Goal: Task Accomplishment & Management: Use online tool/utility

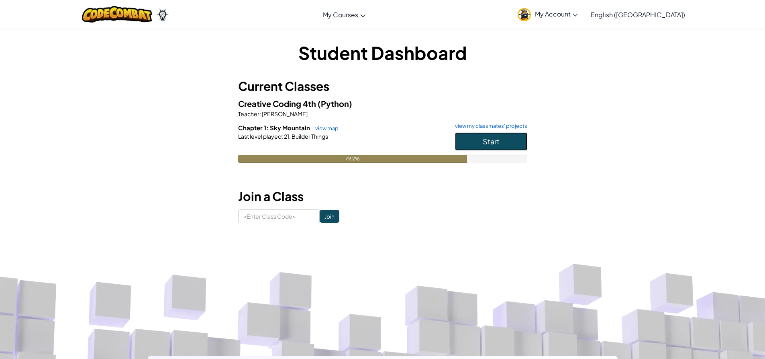
click at [483, 144] on span "Start" at bounding box center [491, 141] width 17 height 9
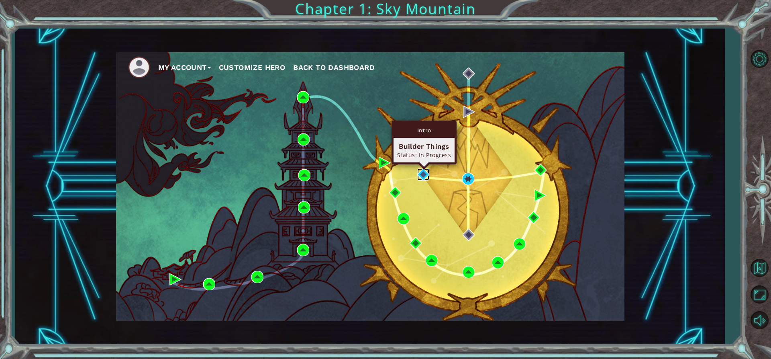
click at [422, 176] on img at bounding box center [423, 174] width 12 height 12
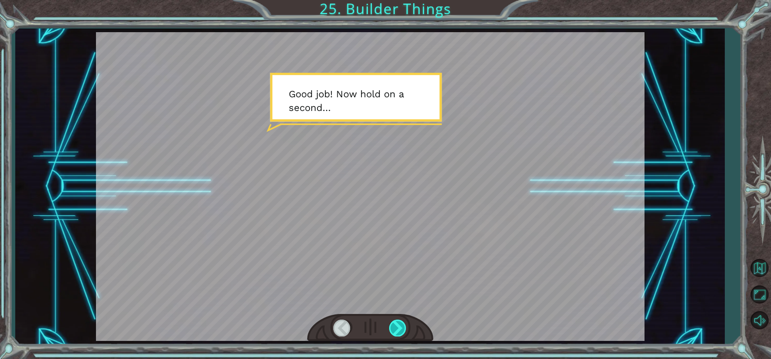
click at [400, 323] on div at bounding box center [398, 327] width 18 height 16
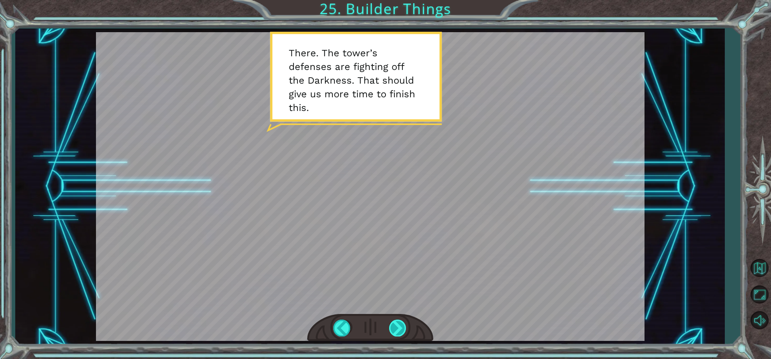
click at [402, 326] on div at bounding box center [398, 327] width 18 height 16
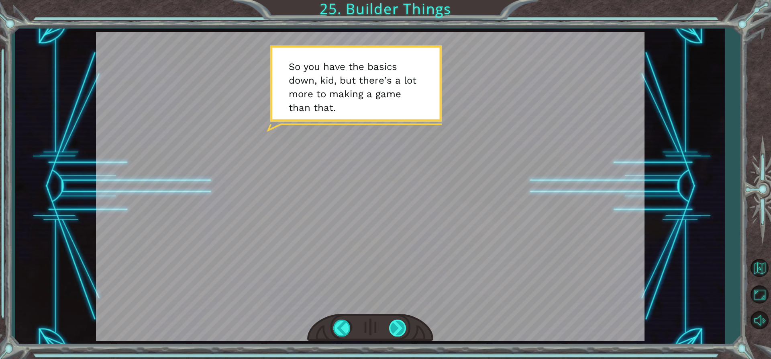
click at [405, 330] on div at bounding box center [398, 327] width 18 height 16
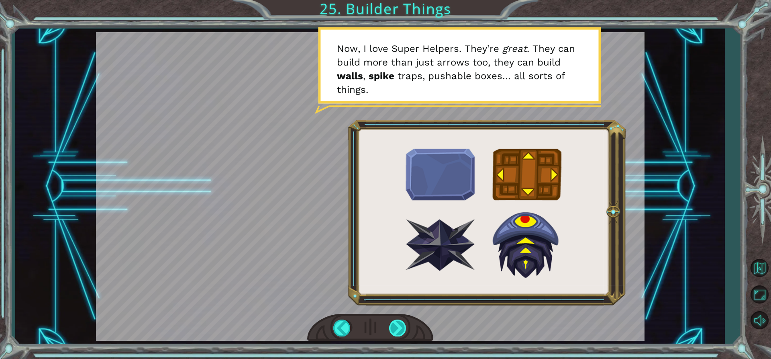
click at [402, 328] on div at bounding box center [398, 327] width 18 height 16
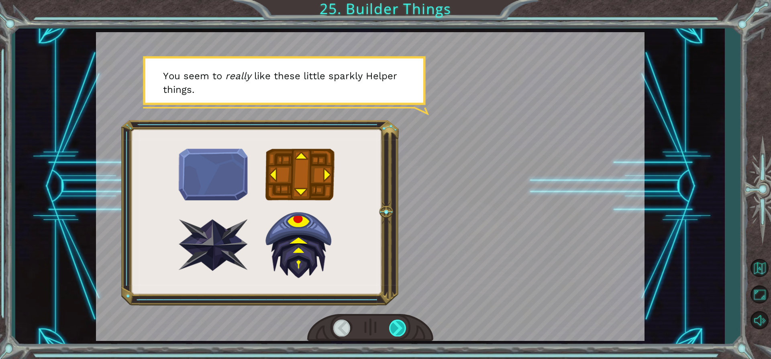
click at [402, 328] on div at bounding box center [398, 327] width 18 height 16
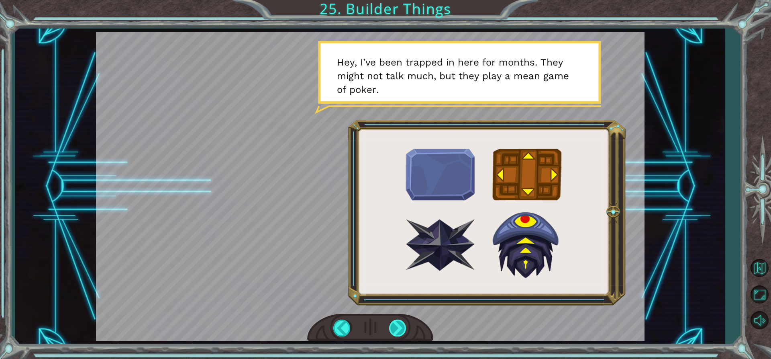
click at [402, 328] on div at bounding box center [398, 327] width 18 height 16
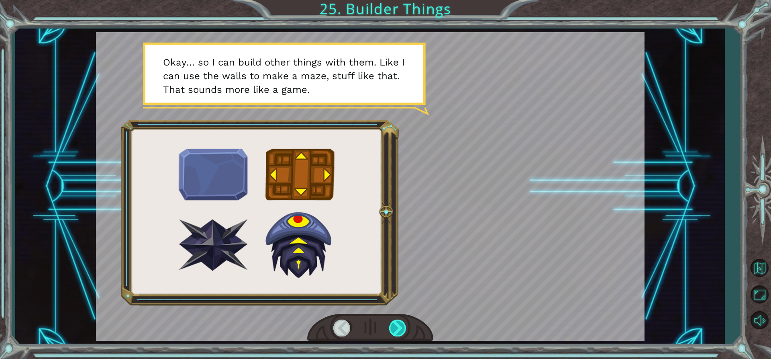
click at [402, 328] on div at bounding box center [398, 327] width 18 height 16
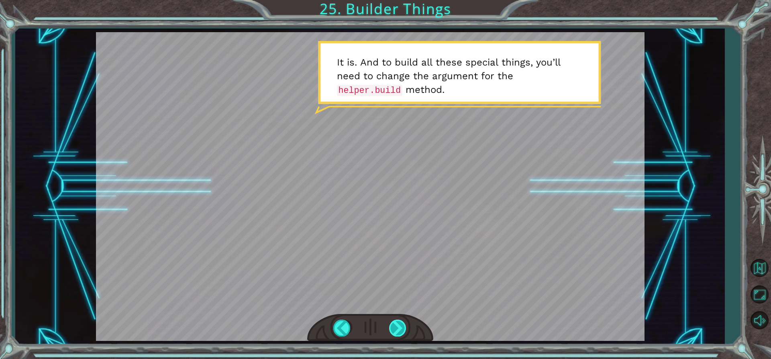
click at [402, 328] on div at bounding box center [398, 327] width 18 height 16
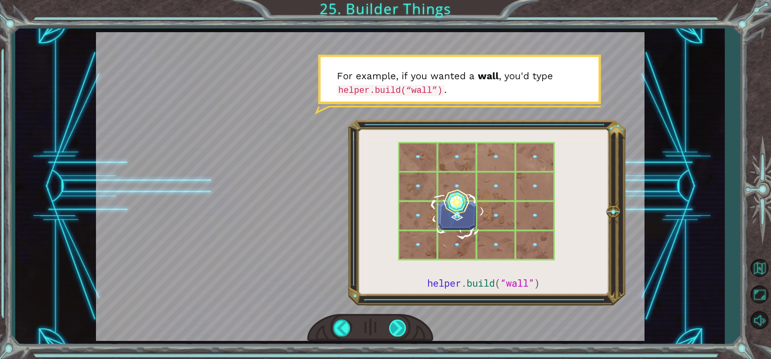
click at [402, 328] on div at bounding box center [398, 327] width 18 height 16
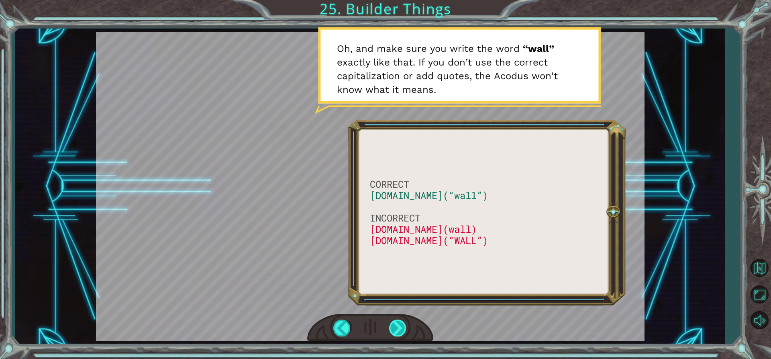
click at [395, 326] on div at bounding box center [398, 327] width 18 height 16
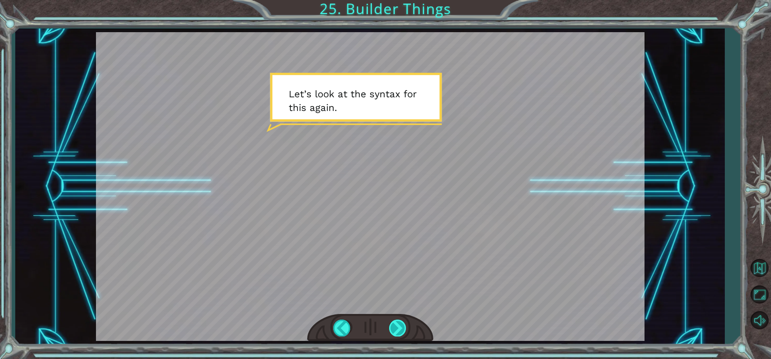
click at [398, 326] on div at bounding box center [398, 327] width 18 height 16
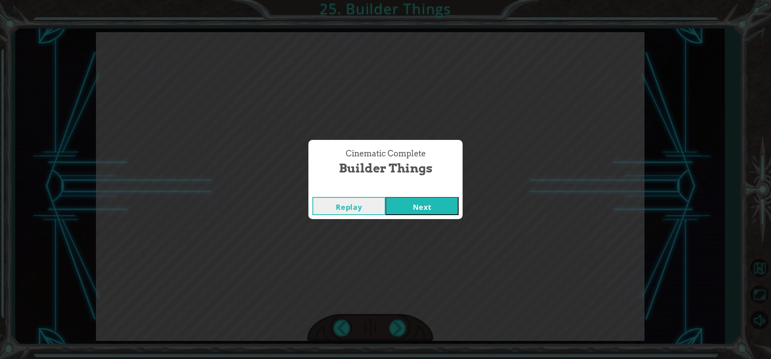
click at [408, 210] on button "Next" at bounding box center [421, 206] width 73 height 18
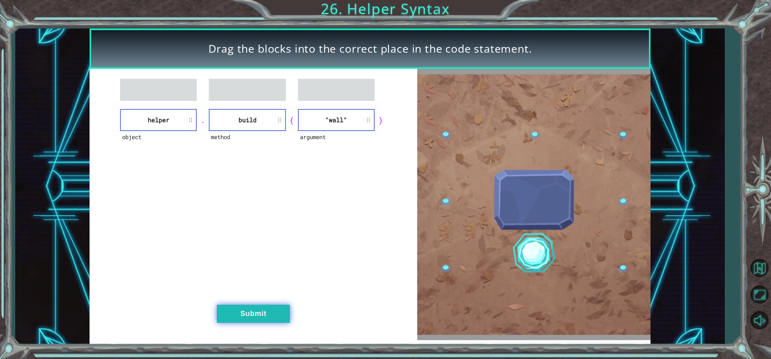
click at [261, 307] on button "Submit" at bounding box center [253, 313] width 73 height 18
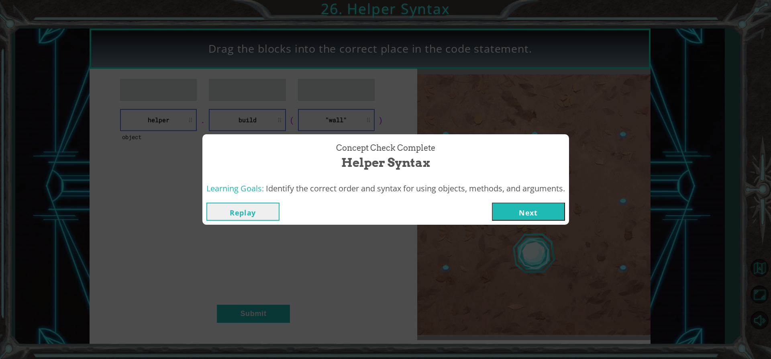
click at [557, 214] on button "Next" at bounding box center [528, 211] width 73 height 18
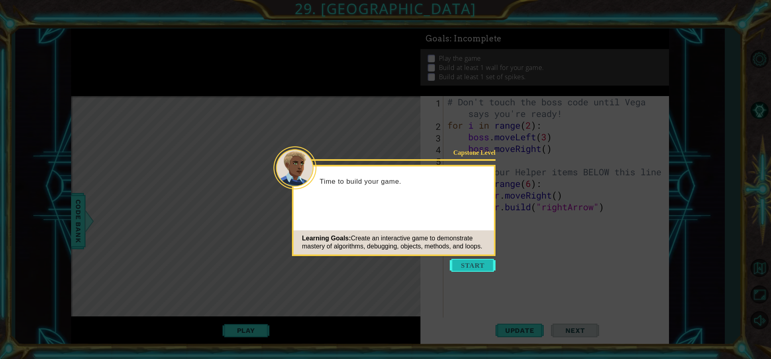
click at [477, 263] on button "Start" at bounding box center [473, 265] width 46 height 13
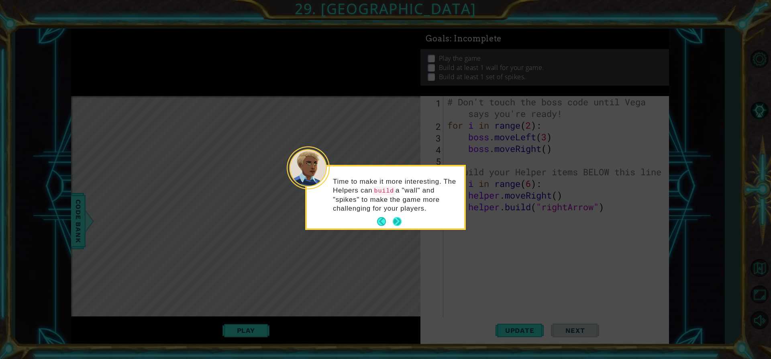
click at [398, 219] on button "Next" at bounding box center [397, 221] width 9 height 9
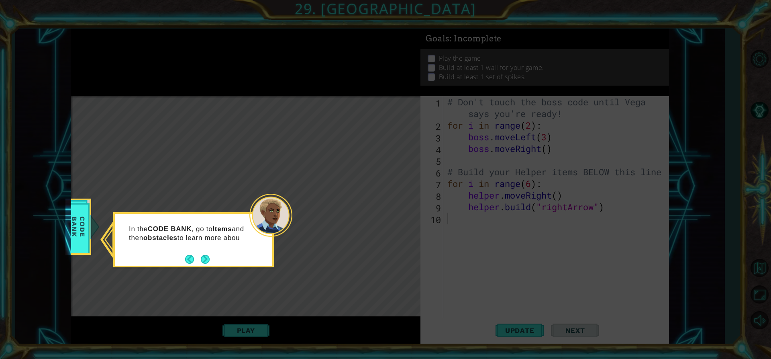
click at [212, 257] on div "In the CODE BANK , go to Items and then obstacles to learn more abou" at bounding box center [193, 237] width 157 height 41
click at [207, 260] on button "Next" at bounding box center [205, 259] width 9 height 9
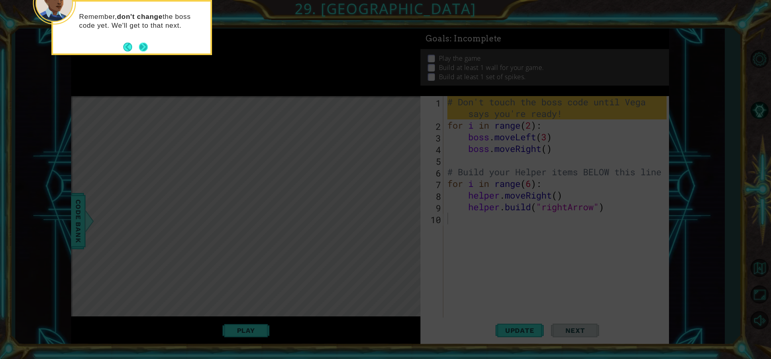
click at [147, 46] on button "Next" at bounding box center [143, 46] width 9 height 9
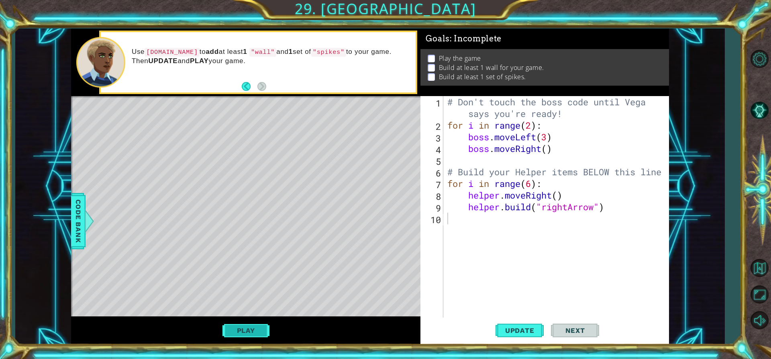
click at [255, 332] on button "Play" at bounding box center [245, 329] width 47 height 15
type textarea "d"
type textarea "[DOMAIN_NAME]("rightArrow")"
click at [245, 326] on button "Play" at bounding box center [245, 329] width 47 height 15
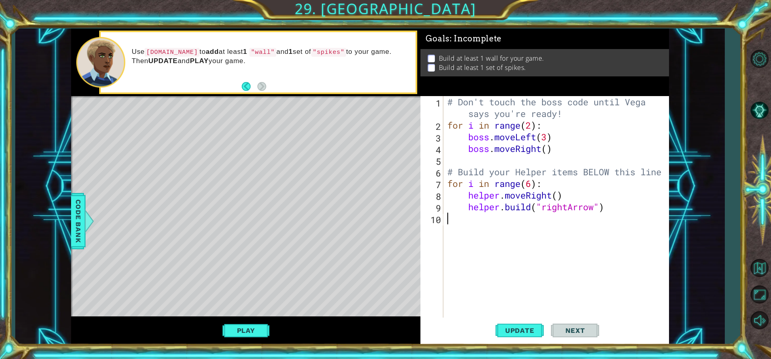
click at [534, 224] on div "# Don't touch the boss code until [PERSON_NAME] says you're ready! for i in ran…" at bounding box center [558, 224] width 225 height 256
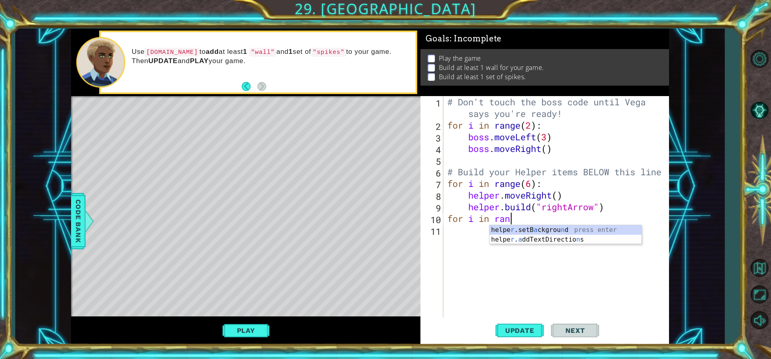
scroll to position [0, 3]
type textarea "for i in range"
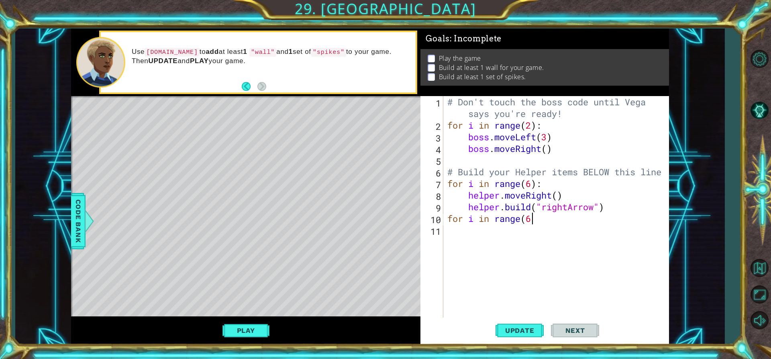
type textarea "for i in range(6)"
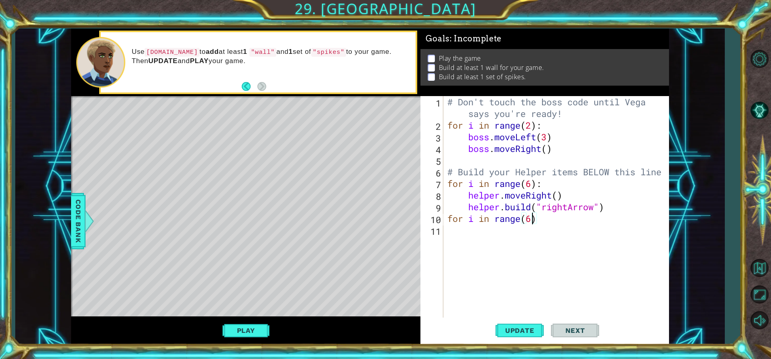
click at [540, 220] on div "# Don't touch the boss code until [PERSON_NAME] says you're ready! for i in ran…" at bounding box center [558, 224] width 225 height 256
drag, startPoint x: 538, startPoint y: 219, endPoint x: 546, endPoint y: 210, distance: 12.5
click at [546, 210] on div "# Don't touch the boss code until [PERSON_NAME] says you're ready! for i in ran…" at bounding box center [558, 224] width 225 height 256
click at [537, 221] on div "# Don't touch the boss code until [PERSON_NAME] says you're ready! for i in ran…" at bounding box center [556, 206] width 221 height 221
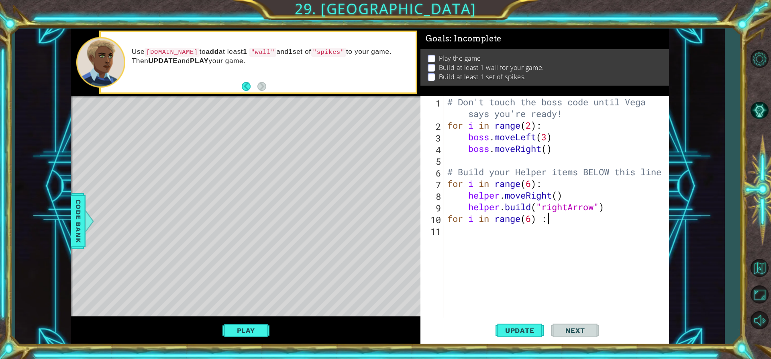
scroll to position [0, 4]
type textarea "for i in range(6):"
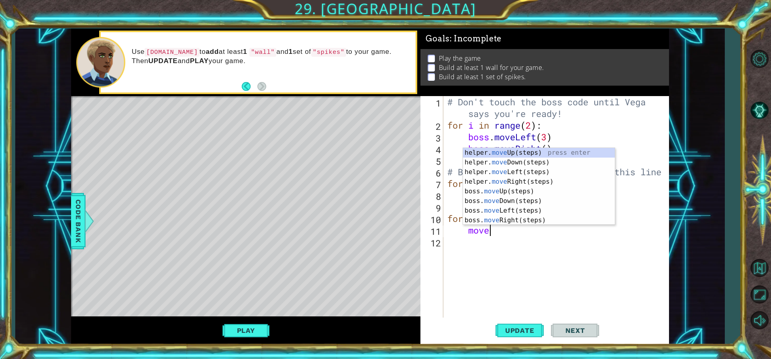
scroll to position [0, 2]
type textarea "m"
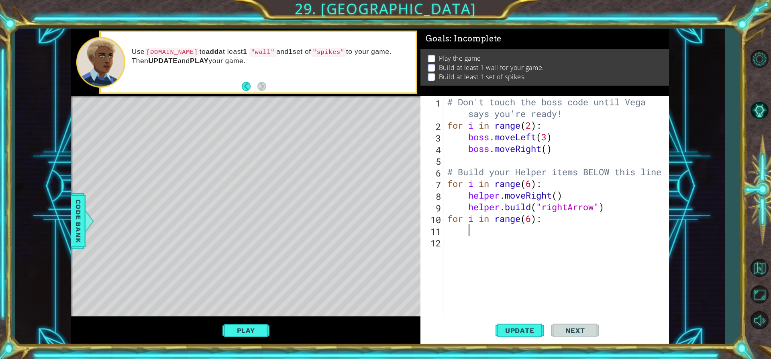
scroll to position [0, 0]
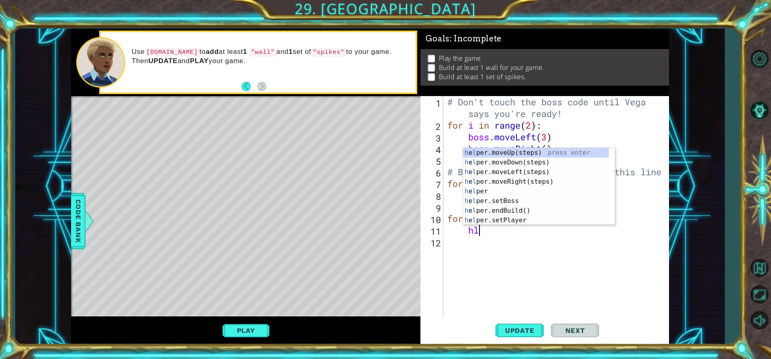
type textarea "h"
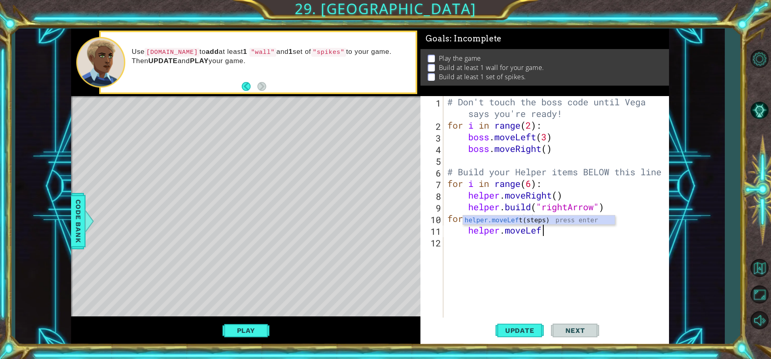
scroll to position [0, 4]
type textarea "helper.moveLeft"
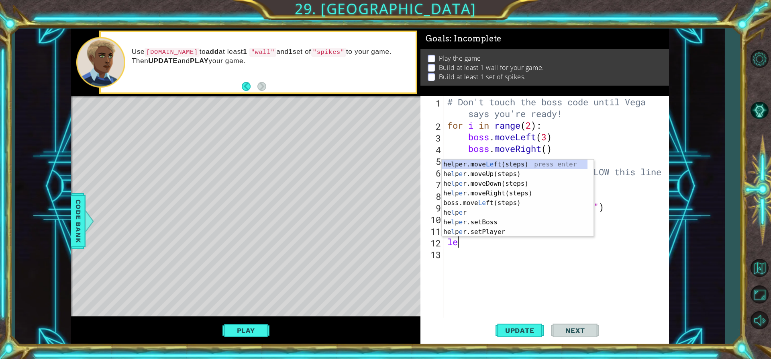
type textarea "l"
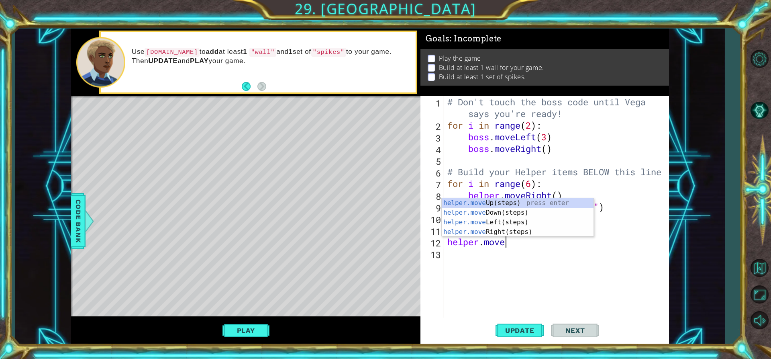
scroll to position [0, 2]
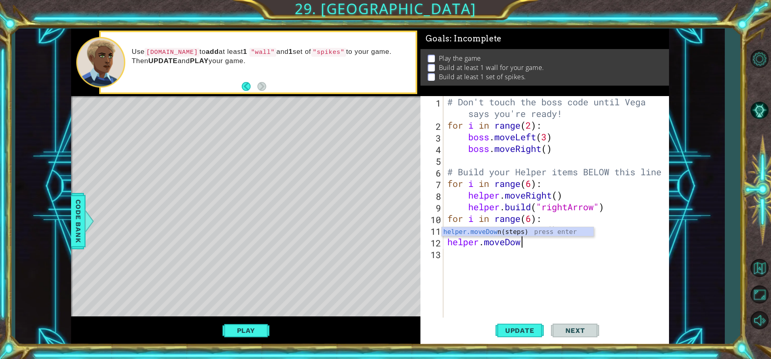
type textarea "helper.moveDown"
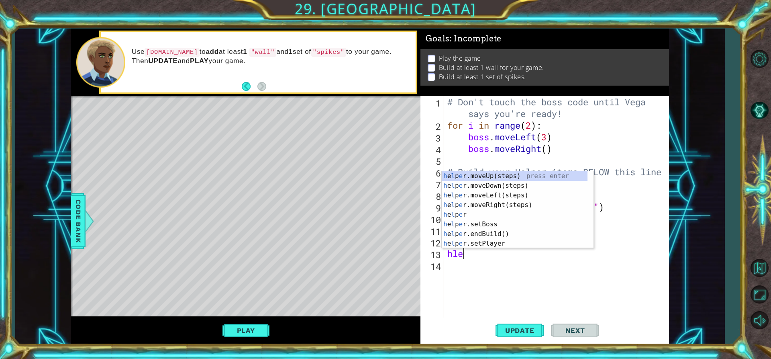
scroll to position [0, 0]
type textarea "h"
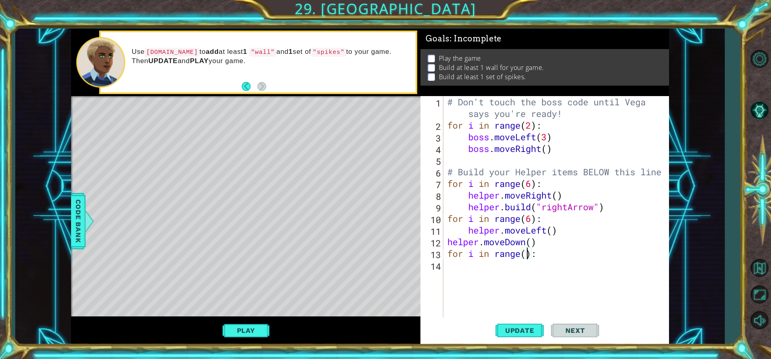
scroll to position [0, 4]
click at [557, 246] on div "# Don't touch the boss code until [PERSON_NAME] says you're ready! for i in ran…" at bounding box center [558, 224] width 225 height 256
type textarea "helper.moveDown()"
click at [557, 263] on div "# Don't touch the boss code until [PERSON_NAME] says you're ready! for i in ran…" at bounding box center [558, 224] width 225 height 256
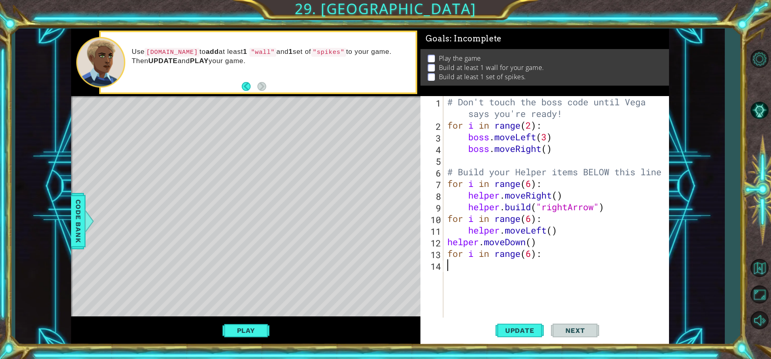
scroll to position [0, 0]
click at [556, 251] on div "# Don't touch the boss code until [PERSON_NAME] says you're ready! for i in ran…" at bounding box center [558, 224] width 225 height 256
type textarea "for i in range(6):"
type textarea "[DOMAIN_NAME](wall)"
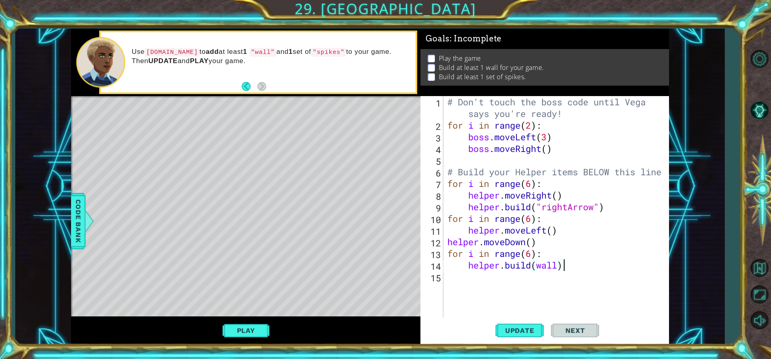
click at [586, 269] on div "# Don't touch the boss code until [PERSON_NAME] says you're ready! for i in ran…" at bounding box center [558, 224] width 225 height 256
drag, startPoint x: 482, startPoint y: 277, endPoint x: 472, endPoint y: 276, distance: 10.5
click at [472, 276] on div "# Don't touch the boss code until [PERSON_NAME] says you're ready! for i in ran…" at bounding box center [558, 224] width 225 height 256
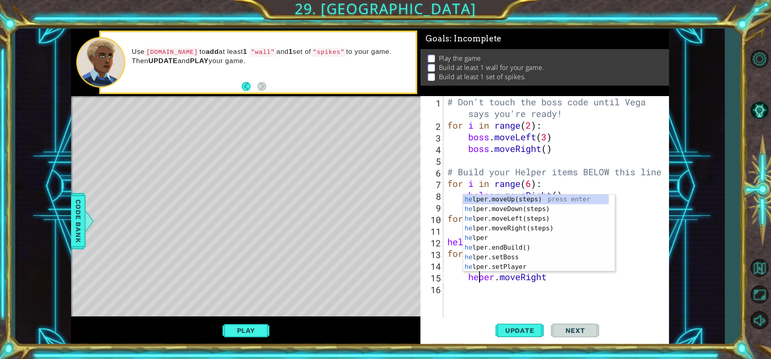
type textarea "helper.moveRight"
click at [579, 282] on div "# Don't touch the boss code until [PERSON_NAME] says you're ready! for i in ran…" at bounding box center [558, 224] width 225 height 256
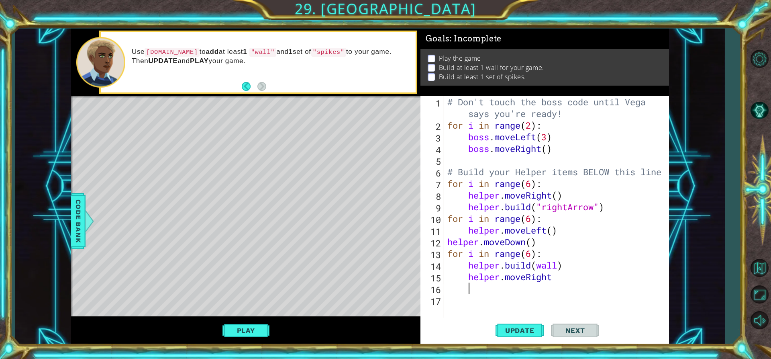
scroll to position [0, 0]
type textarea "("
type textarea "helper.moveRight"
click at [520, 328] on span "Update" at bounding box center [519, 330] width 45 height 8
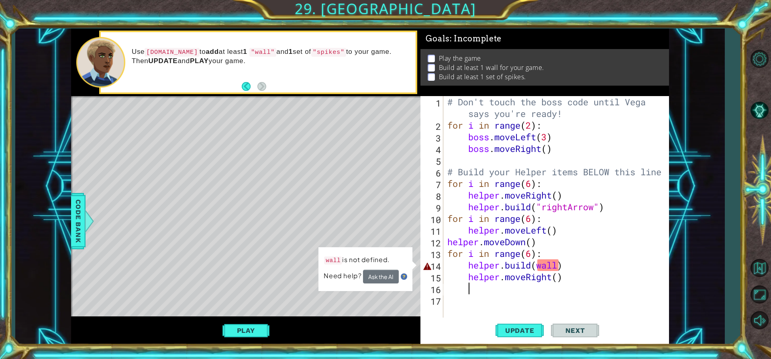
click at [546, 265] on div "# Don't touch the boss code until [PERSON_NAME] says you're ready! for i in ran…" at bounding box center [558, 224] width 225 height 256
type textarea "[DOMAIN_NAME](wall)"
click at [593, 292] on div "# Don't touch the boss code until [PERSON_NAME] says you're ready! for i in ran…" at bounding box center [558, 224] width 225 height 256
click at [87, 208] on div "Level Map" at bounding box center [256, 214] width 371 height 237
drag, startPoint x: 81, startPoint y: 215, endPoint x: 87, endPoint y: 218, distance: 6.5
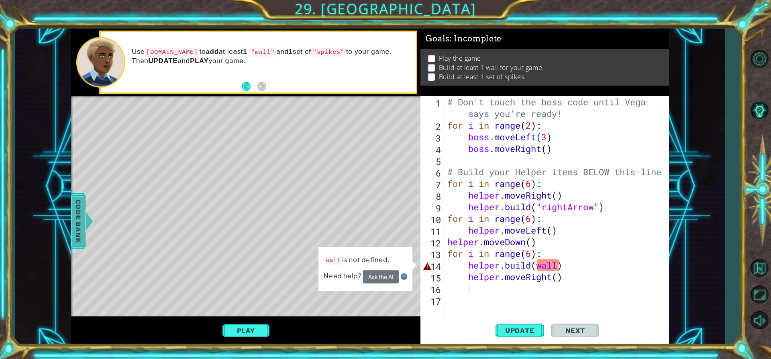
click at [82, 215] on span "Code Bank" at bounding box center [78, 220] width 13 height 49
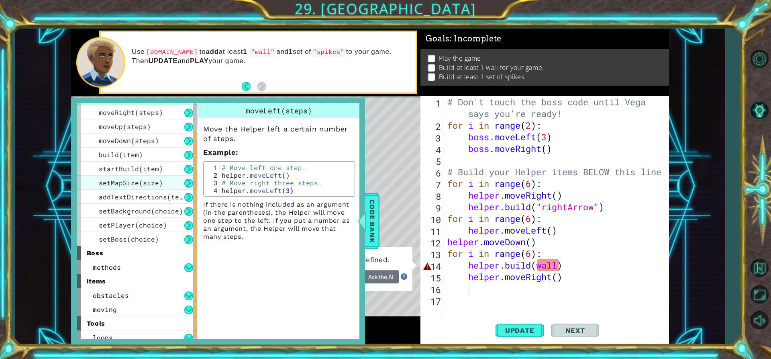
scroll to position [45, 0]
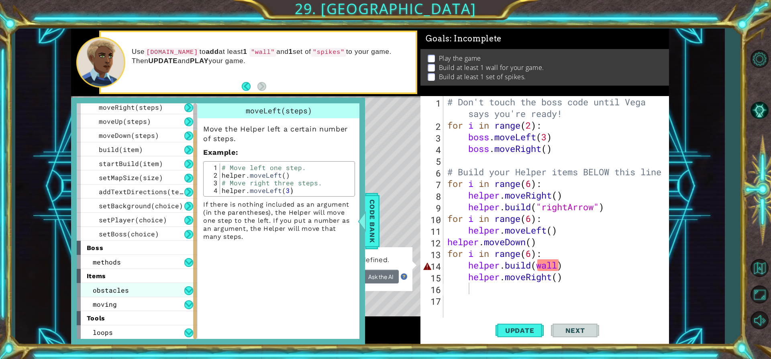
click at [126, 290] on span "obstacles" at bounding box center [111, 289] width 36 height 8
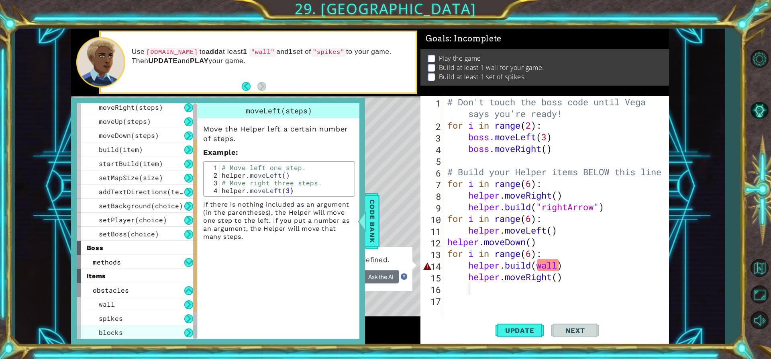
scroll to position [88, 0]
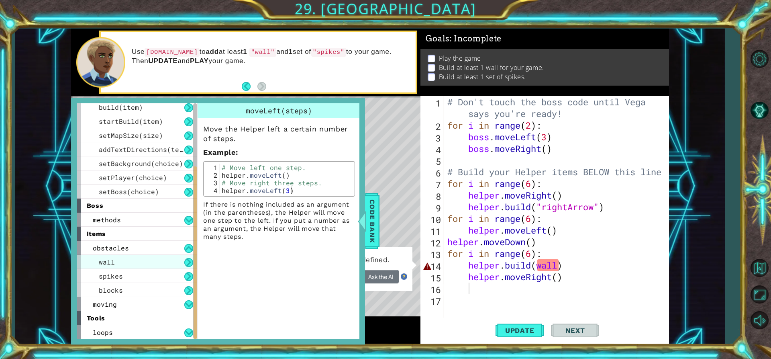
click at [122, 260] on div "wall" at bounding box center [137, 262] width 120 height 14
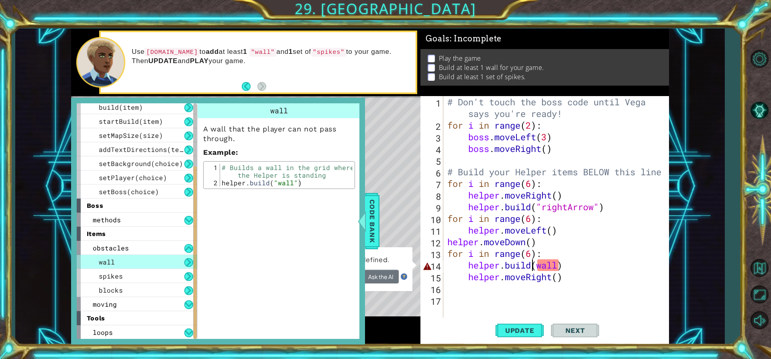
click at [534, 263] on div "# Don't touch the boss code until [PERSON_NAME] says you're ready! for i in ran…" at bounding box center [558, 224] width 225 height 256
click at [537, 263] on div "# Don't touch the boss code until [PERSON_NAME] says you're ready! for i in ran…" at bounding box center [558, 224] width 225 height 256
click at [561, 263] on div "# Don't touch the boss code until [PERSON_NAME] says you're ready! for i in ran…" at bounding box center [558, 224] width 225 height 256
click at [563, 264] on div "# Don't touch the boss code until [PERSON_NAME] says you're ready! for i in ran…" at bounding box center [558, 224] width 225 height 256
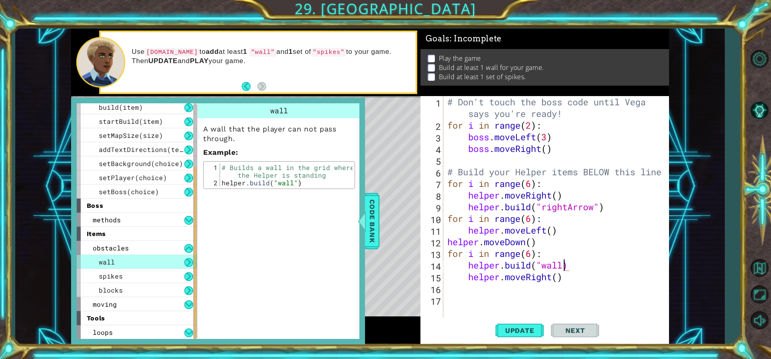
scroll to position [0, 5]
click at [522, 328] on span "Update" at bounding box center [519, 330] width 45 height 8
click at [366, 219] on div at bounding box center [362, 221] width 10 height 24
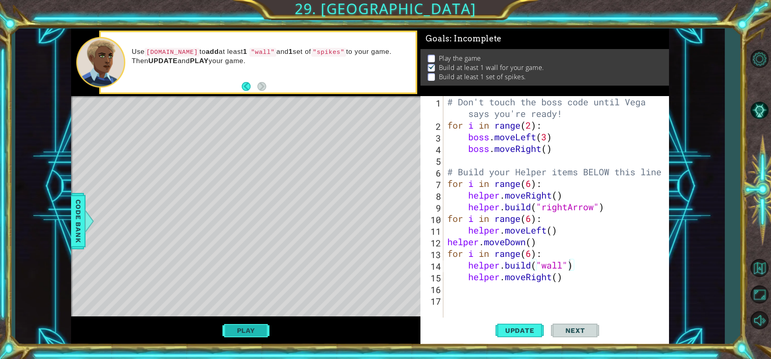
click at [261, 332] on button "Play" at bounding box center [245, 329] width 47 height 15
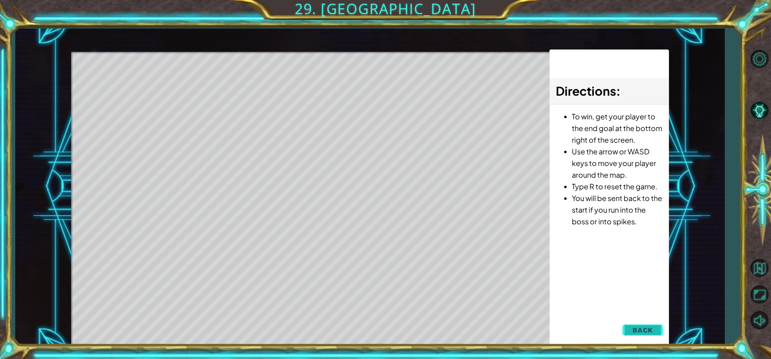
click at [652, 326] on span "Back" at bounding box center [642, 330] width 20 height 8
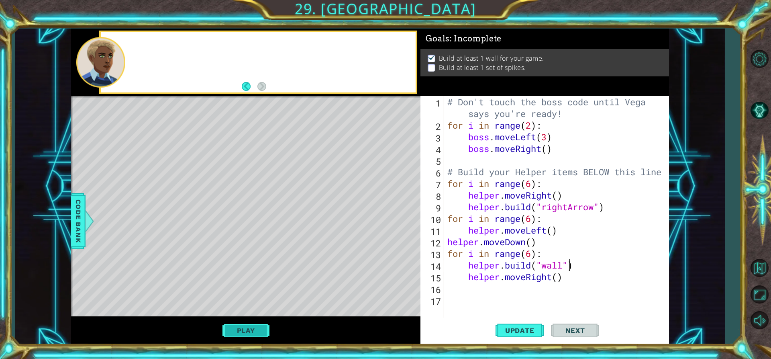
click at [246, 328] on button "Play" at bounding box center [245, 329] width 47 height 15
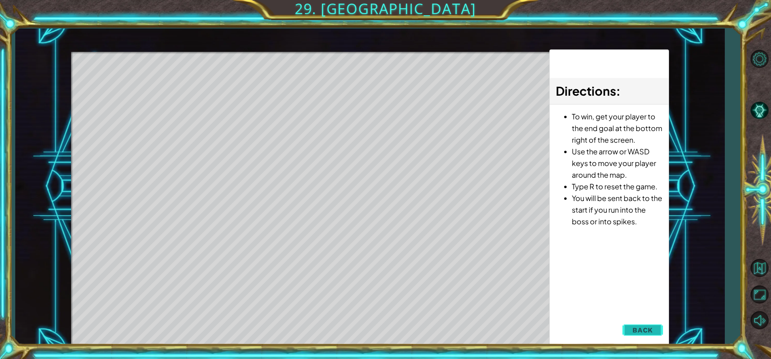
click at [654, 324] on button "Back" at bounding box center [642, 330] width 41 height 16
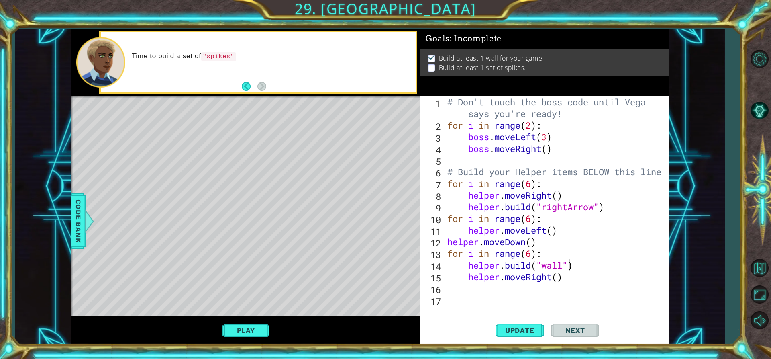
scroll to position [0, 4]
click at [531, 181] on div "# Don't touch the boss code until [PERSON_NAME] says you're ready! for i in ran…" at bounding box center [558, 224] width 225 height 256
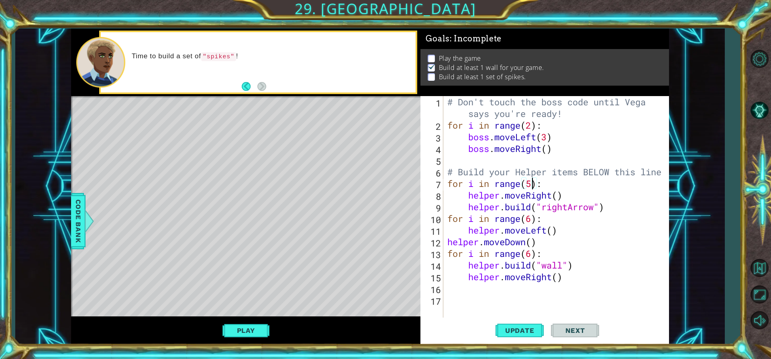
scroll to position [0, 0]
click at [448, 220] on div "# Don't touch the boss code until [PERSON_NAME] says you're ready! for i in ran…" at bounding box center [558, 224] width 225 height 256
type textarea "for i in range(6):"
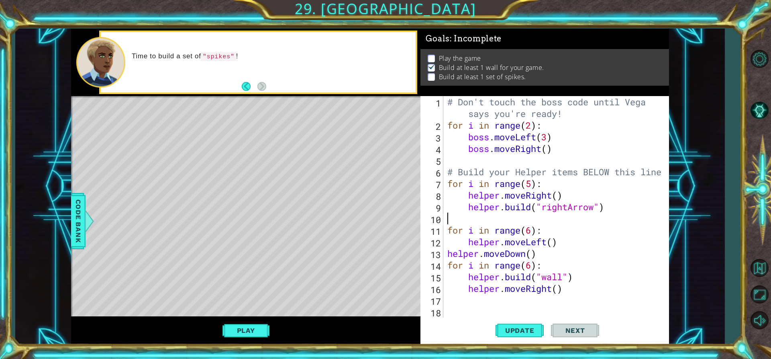
click at [447, 216] on div "# Don't touch the boss code until [PERSON_NAME] says you're ready! for i in ran…" at bounding box center [558, 224] width 225 height 256
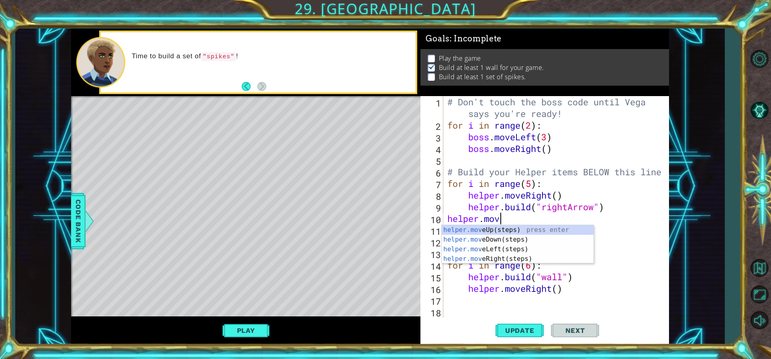
scroll to position [0, 2]
type textarea "helper.moveRight"
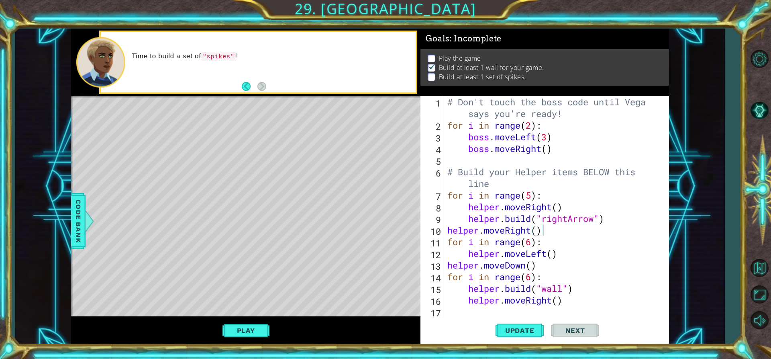
drag, startPoint x: 532, startPoint y: 329, endPoint x: 378, endPoint y: 358, distance: 156.5
click at [531, 328] on span "Update" at bounding box center [519, 330] width 45 height 8
click at [248, 330] on button "Play" at bounding box center [245, 329] width 47 height 15
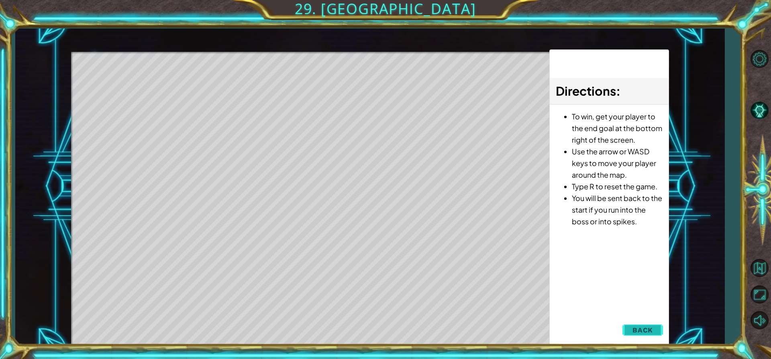
click at [651, 324] on button "Back" at bounding box center [642, 330] width 41 height 16
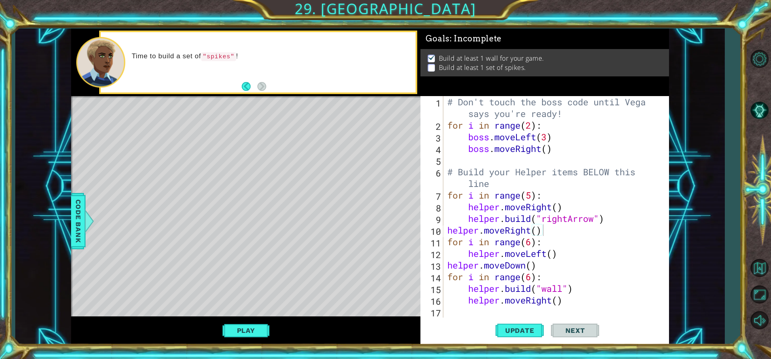
type textarea "helper.moveRight()"
click at [572, 300] on div "# Don't touch the boss code until [PERSON_NAME] says you're ready! for i in ran…" at bounding box center [555, 224] width 219 height 256
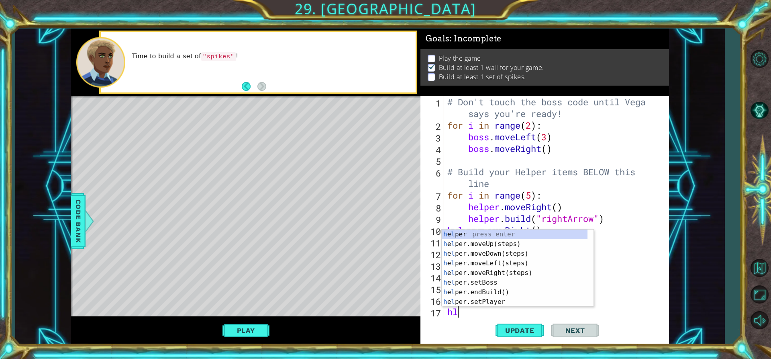
type textarea "h"
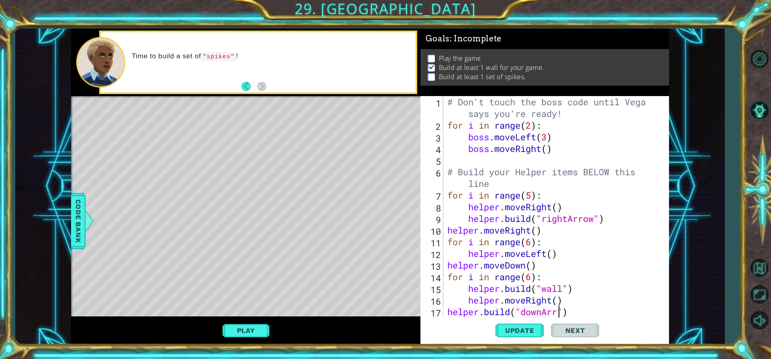
scroll to position [0, 5]
type textarea "[DOMAIN_NAME]("downArrow")"
click at [595, 316] on div "# Don't touch the boss code until [PERSON_NAME] says you're ready! for i in ran…" at bounding box center [555, 224] width 219 height 256
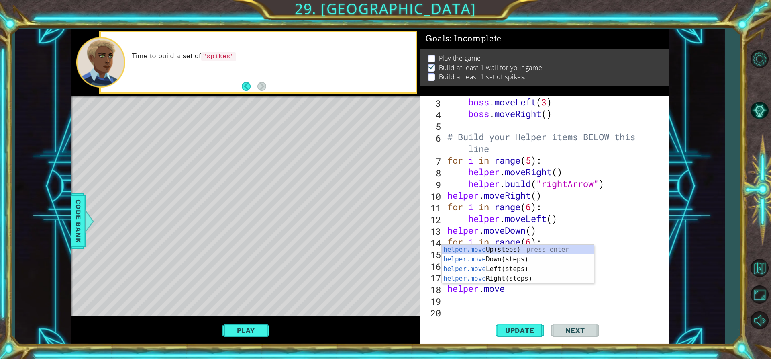
scroll to position [0, 2]
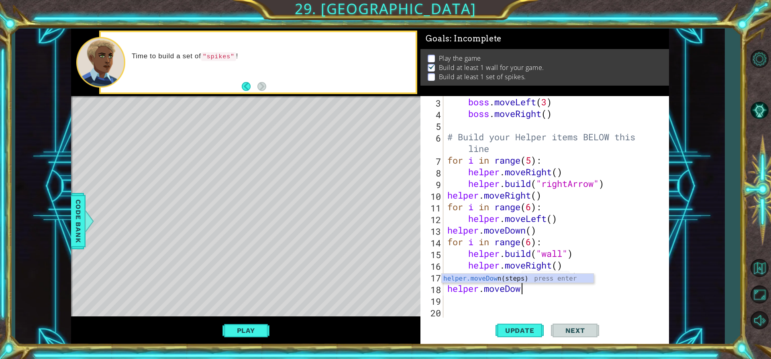
type textarea "helper.moveDown"
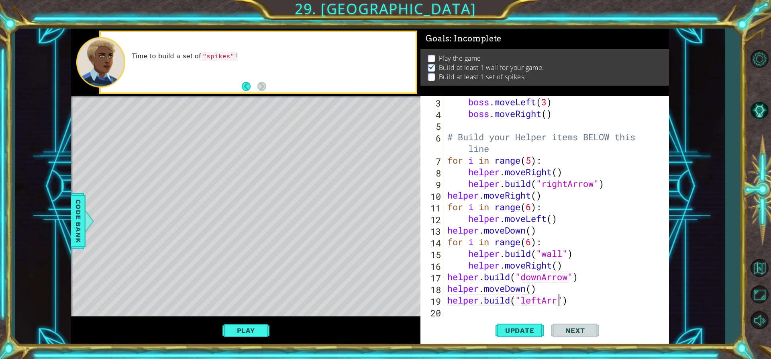
type textarea "[DOMAIN_NAME]("leftArrow")"
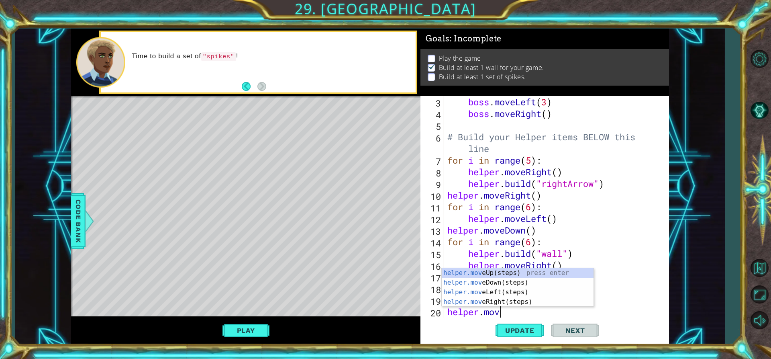
scroll to position [0, 2]
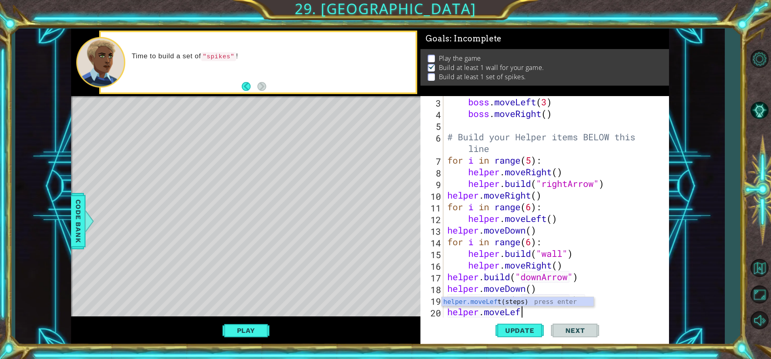
type textarea "helper.moveLeft"
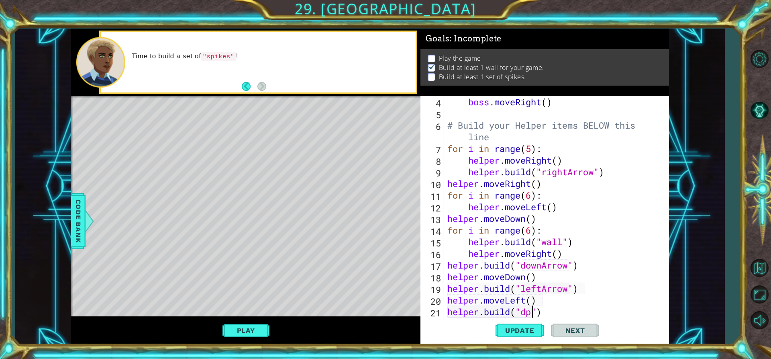
scroll to position [0, 4]
type textarea "[DOMAIN_NAME]("downArrow")"
drag, startPoint x: 534, startPoint y: 327, endPoint x: 509, endPoint y: 327, distance: 25.3
click at [534, 327] on span "Update" at bounding box center [519, 330] width 45 height 8
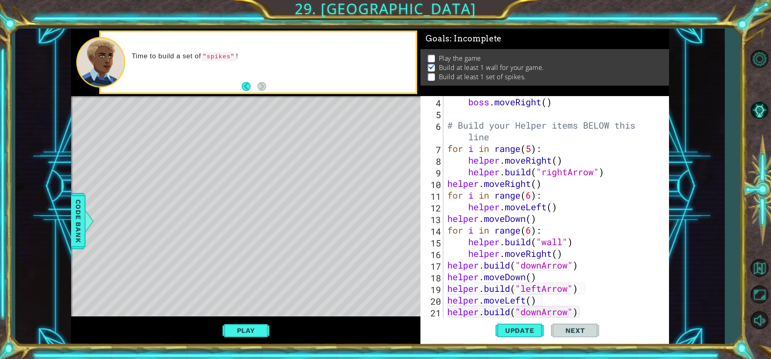
click at [447, 265] on div "boss . moveRight ( ) # Build your Helper items BELOW this line for i in range (…" at bounding box center [555, 218] width 219 height 245
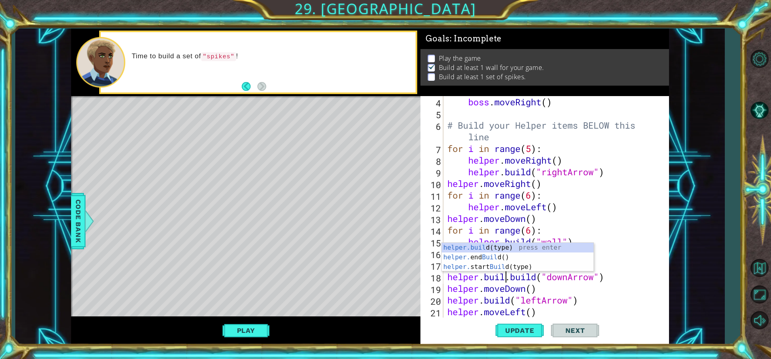
scroll to position [0, 3]
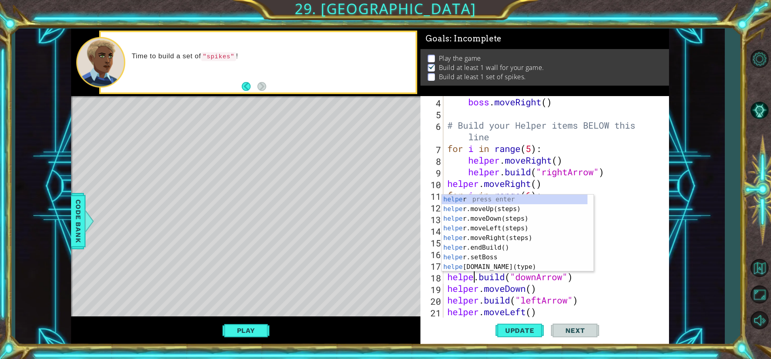
type textarea "[DOMAIN_NAME]("downArrow")"
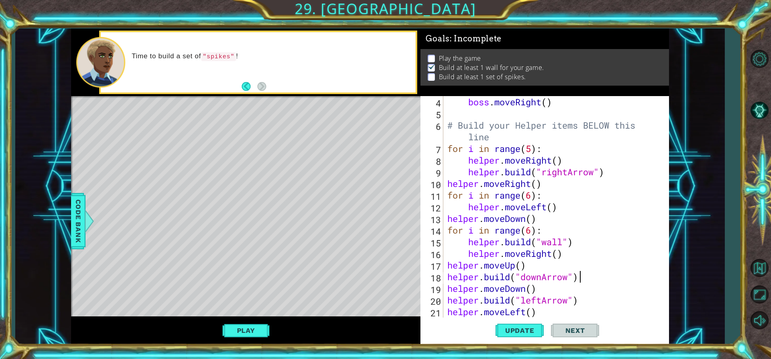
click at [595, 276] on div "boss . moveRight ( ) # Build your Helper items BELOW this line for i in range (…" at bounding box center [555, 218] width 219 height 245
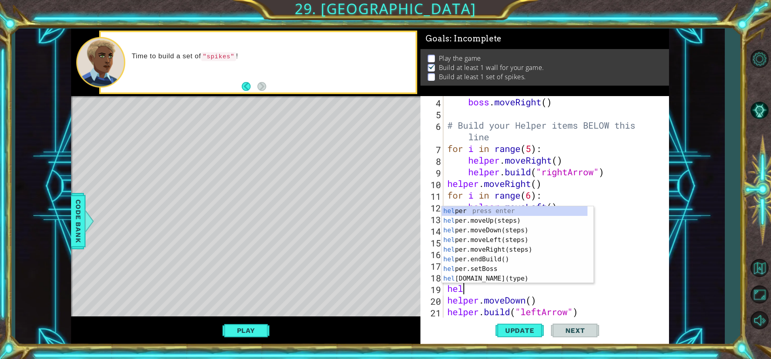
scroll to position [0, 0]
type textarea "h"
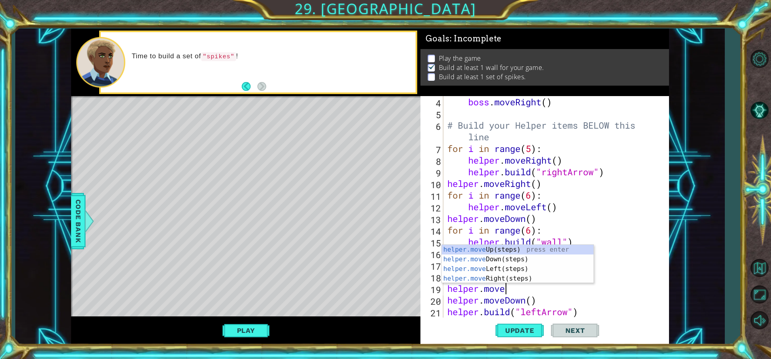
scroll to position [0, 2]
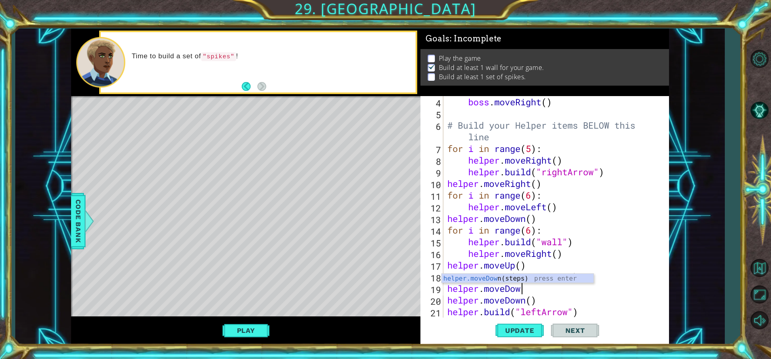
type textarea "helper.moveDown"
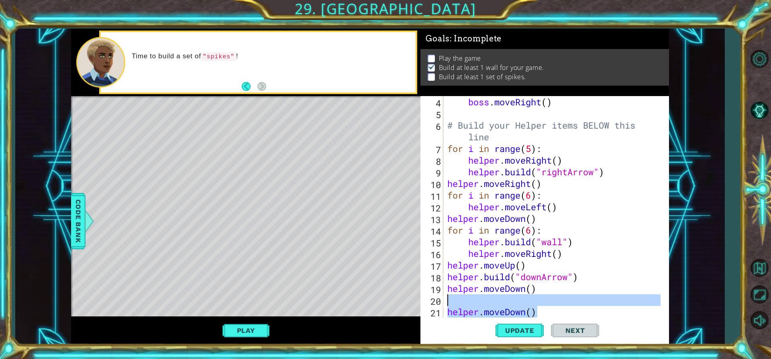
drag, startPoint x: 542, startPoint y: 316, endPoint x: 447, endPoint y: 303, distance: 96.4
click at [447, 303] on div "boss . moveRight ( ) # Build your Helper items BELOW this line for i in range (…" at bounding box center [555, 218] width 219 height 245
type textarea "helper.moveDown()"
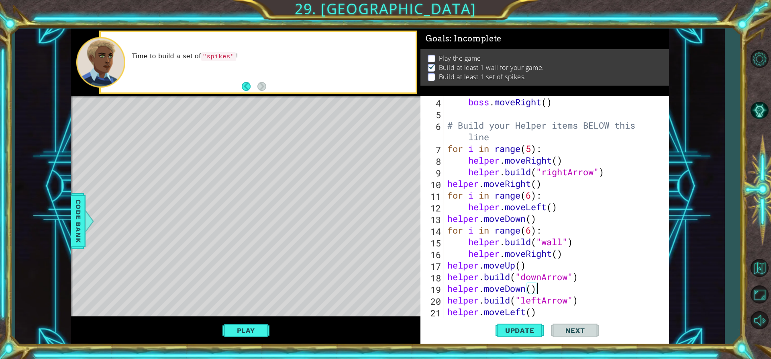
click at [530, 289] on div "boss . moveRight ( ) # Build your Helper items BELOW this line for i in range (…" at bounding box center [555, 218] width 219 height 245
click at [529, 330] on span "Update" at bounding box center [519, 330] width 45 height 8
type textarea "helper.moveDown()"
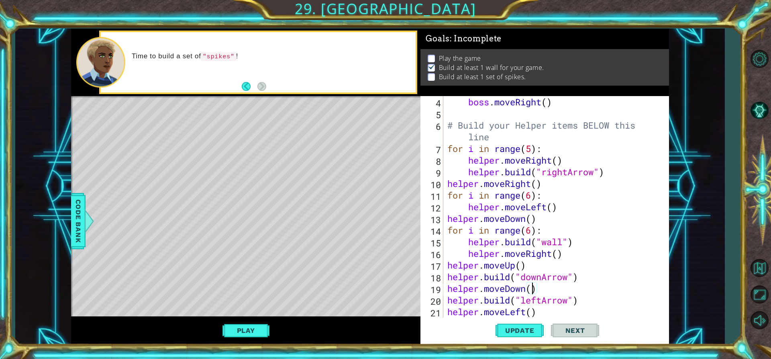
click at [546, 288] on div "boss . moveRight ( ) # Build your Helper items BELOW this line for i in range (…" at bounding box center [555, 218] width 219 height 245
type textarea "[DOMAIN_NAME]("downArrow")"
click at [581, 304] on div "boss . moveRight ( ) # Build your Helper items BELOW this line for i in range (…" at bounding box center [555, 218] width 219 height 245
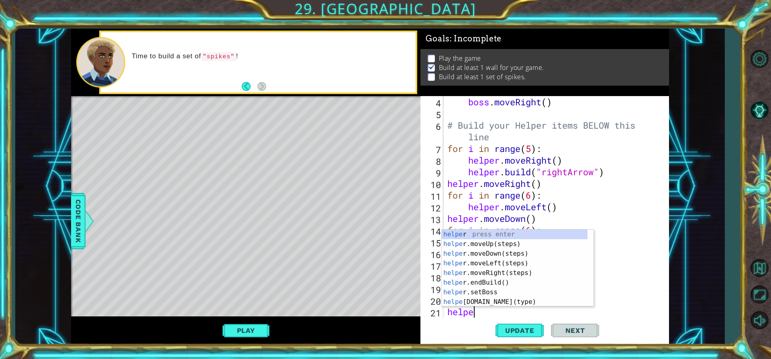
scroll to position [0, 0]
type textarea "h"
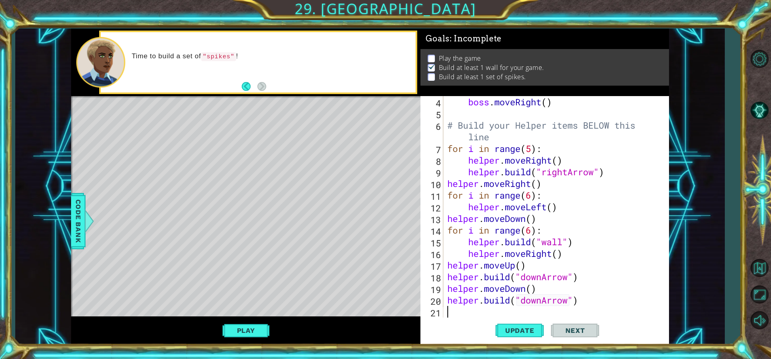
type textarea "[DOMAIN_NAME]("downArrow")"
type textarea "helper.moveDow"
click at [529, 326] on button "Update" at bounding box center [519, 330] width 48 height 25
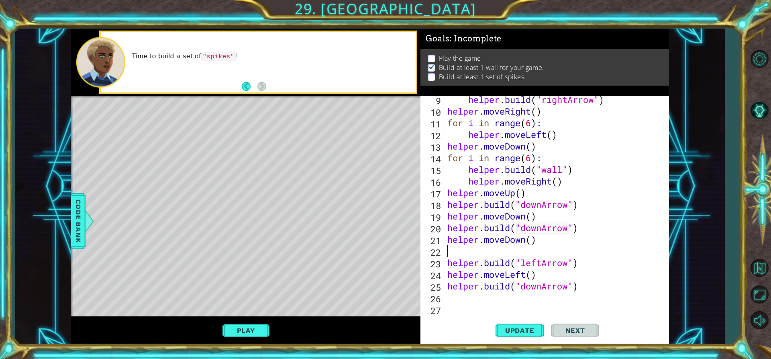
scroll to position [128, 0]
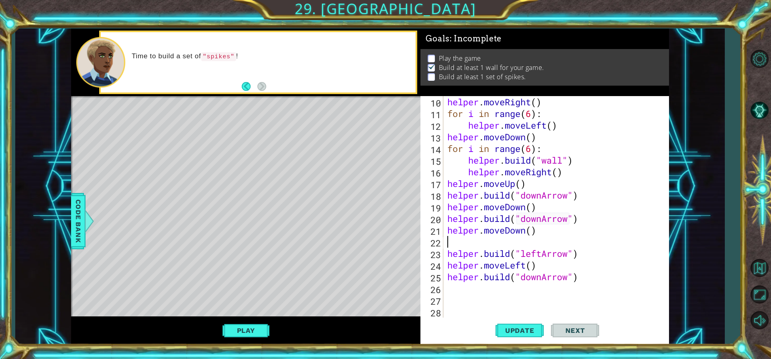
type textarea "helper.moveDown()"
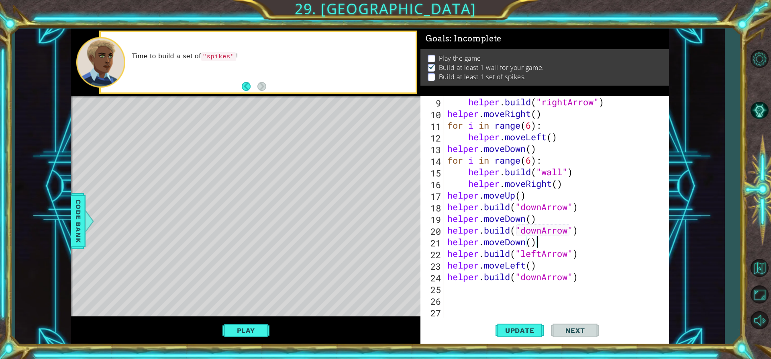
scroll to position [116, 0]
click at [455, 295] on div "helper . build ( "rightArrow" ) helper . moveRight ( ) for i in range ( 6 ) : h…" at bounding box center [555, 218] width 219 height 245
click at [448, 289] on div "helper . build ( "rightArrow" ) helper . moveRight ( ) for i in range ( 6 ) : h…" at bounding box center [555, 218] width 219 height 245
type textarea "helper.moveLeft"
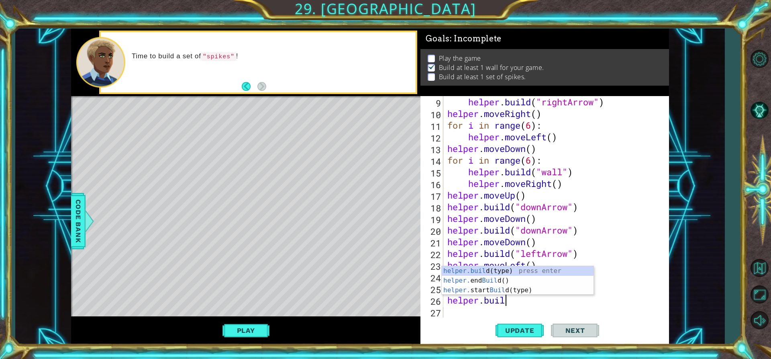
scroll to position [0, 2]
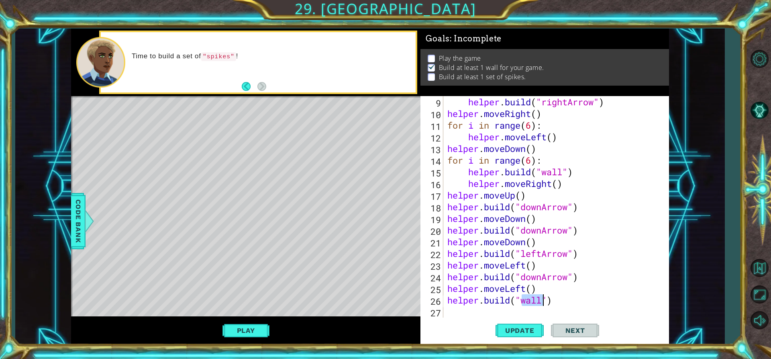
click at [553, 285] on div "helper . build ( "rightArrow" ) helper . moveRight ( ) for i in range ( 6 ) : h…" at bounding box center [555, 218] width 219 height 245
type textarea "helper.moveLeft()"
click at [528, 294] on div "helper . build ( "rightArrow" ) helper . moveRight ( ) for i in range ( 6 ) : h…" at bounding box center [555, 218] width 219 height 245
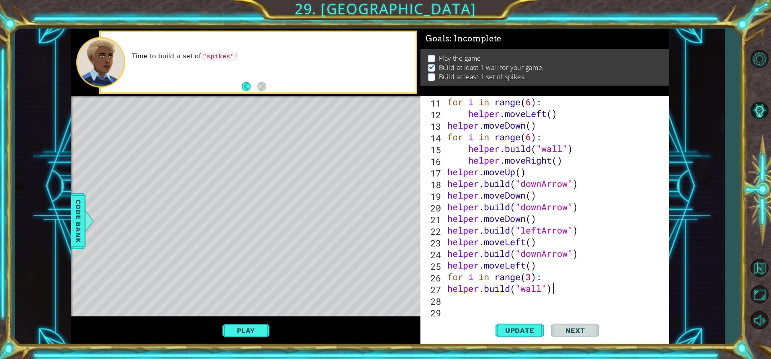
click at [555, 292] on div "for i in range ( 6 ) : helper . moveLeft ( ) helper . moveDown ( ) for i in ran…" at bounding box center [555, 218] width 219 height 245
type textarea "[DOMAIN_NAME]("wall")"
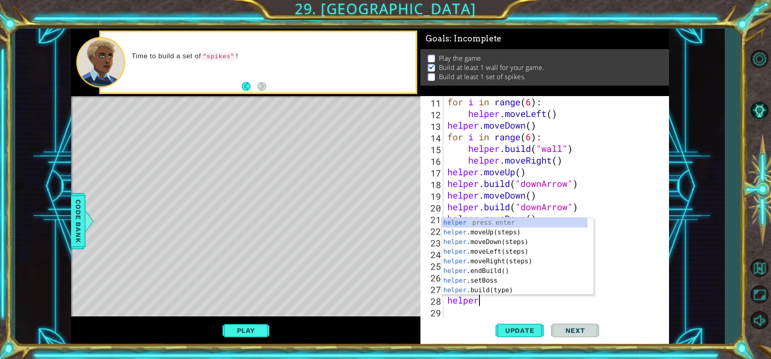
scroll to position [0, 1]
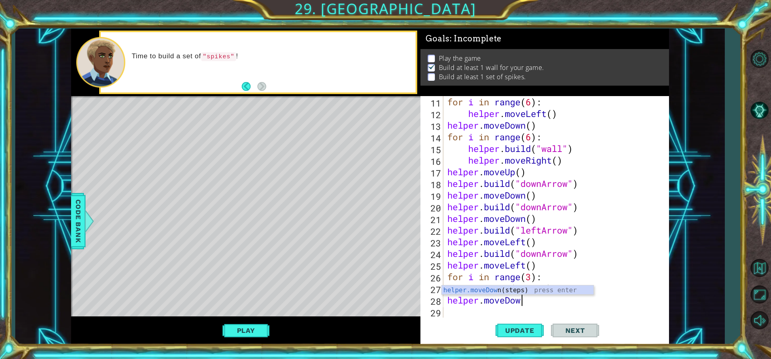
type textarea "helper.moveDown"
click at [549, 274] on div "for i in range ( 6 ) : helper . moveLeft ( ) helper . moveDown ( ) for i in ran…" at bounding box center [555, 218] width 219 height 245
click at [446, 287] on div "for i in range ( 6 ) : helper . moveLeft ( ) helper . moveDown ( ) for i in ran…" at bounding box center [555, 218] width 219 height 245
click at [446, 299] on div "for i in range ( 6 ) : helper . moveLeft ( ) helper . moveDown ( ) for i in ran…" at bounding box center [555, 218] width 219 height 245
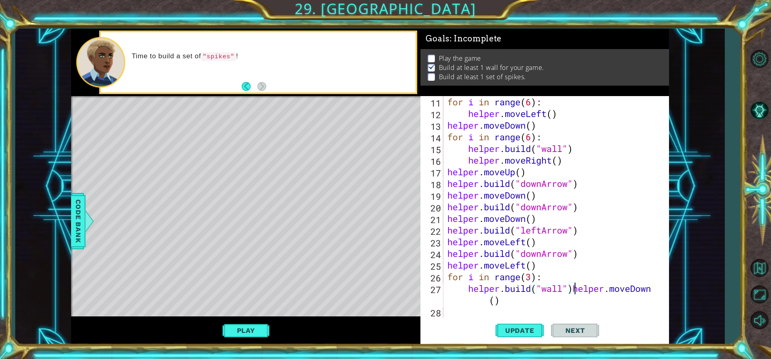
type textarea "helper.moveDown()"
click at [483, 310] on div "for i in range ( 6 ) : helper . moveLeft ( ) helper . moveDown ( ) for i in ran…" at bounding box center [555, 218] width 219 height 245
type textarea "helper.moveDown()"
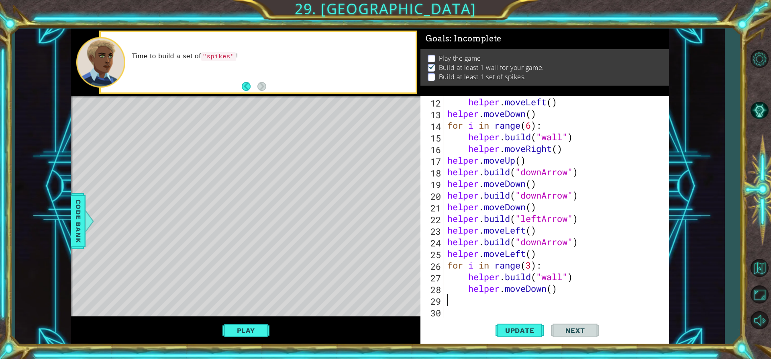
scroll to position [151, 0]
click at [522, 330] on span "Update" at bounding box center [519, 330] width 45 height 8
type textarea "[DOMAIN_NAME]("spikes")"
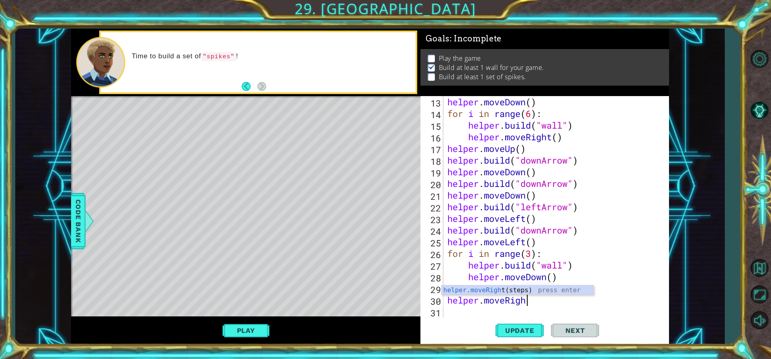
scroll to position [0, 4]
type textarea "helper.moveRight"
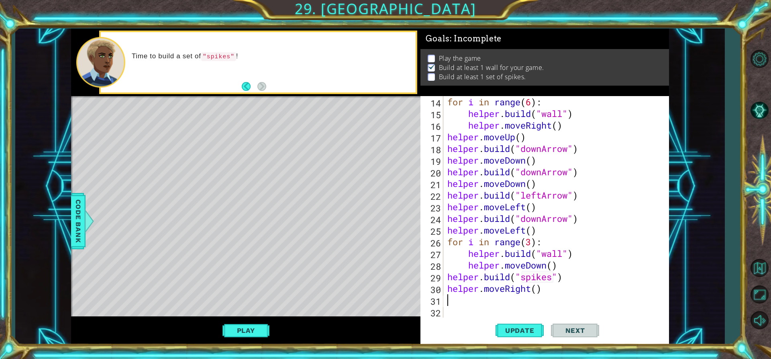
scroll to position [175, 0]
